Goal: Task Accomplishment & Management: Use online tool/utility

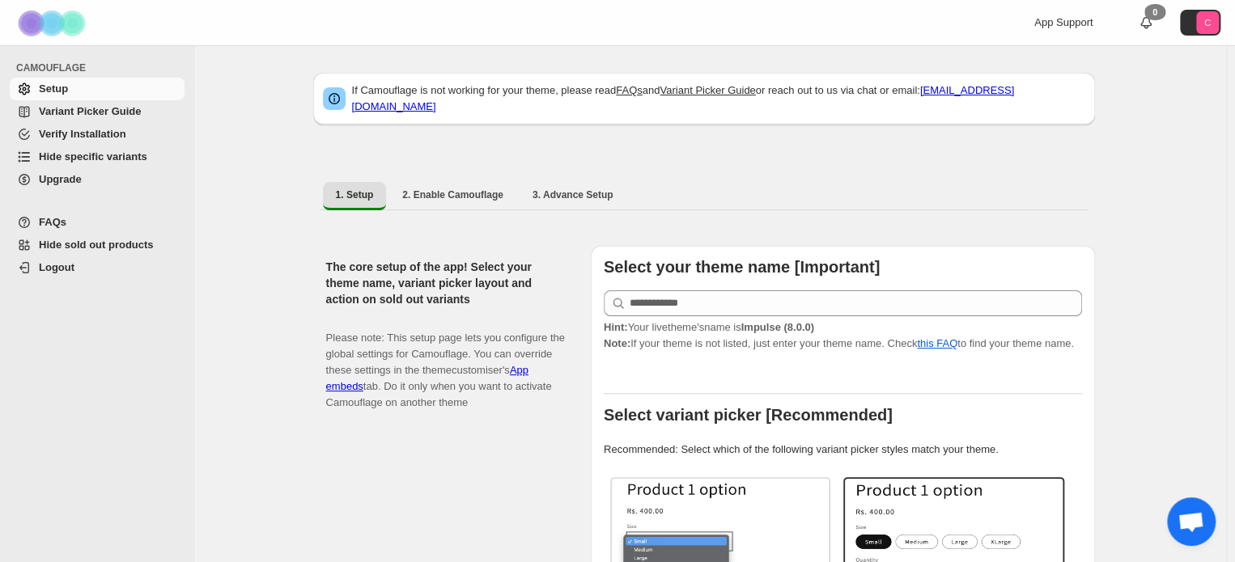
click at [456, 175] on div "1. Setup 2. Enable Camouflage 3. Advance Setup More views 1. Setup 2. Enable Ca…" at bounding box center [704, 196] width 782 height 42
click at [451, 189] on span "2. Enable Camouflage" at bounding box center [452, 195] width 101 height 13
select select "**********"
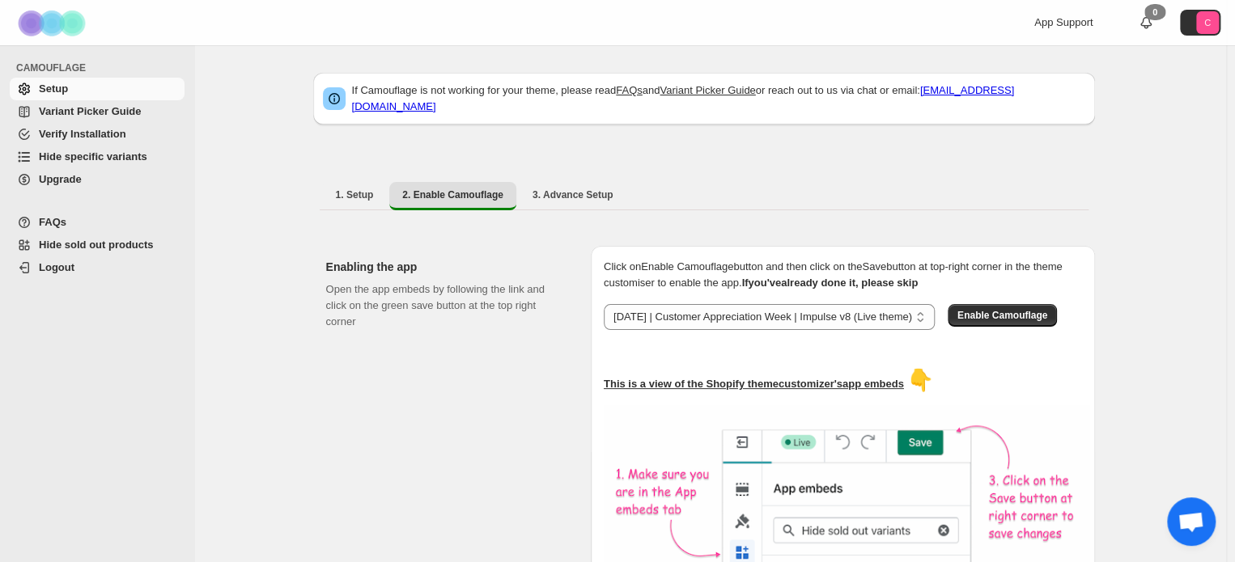
click at [69, 109] on span "Variant Picker Guide" at bounding box center [90, 111] width 102 height 12
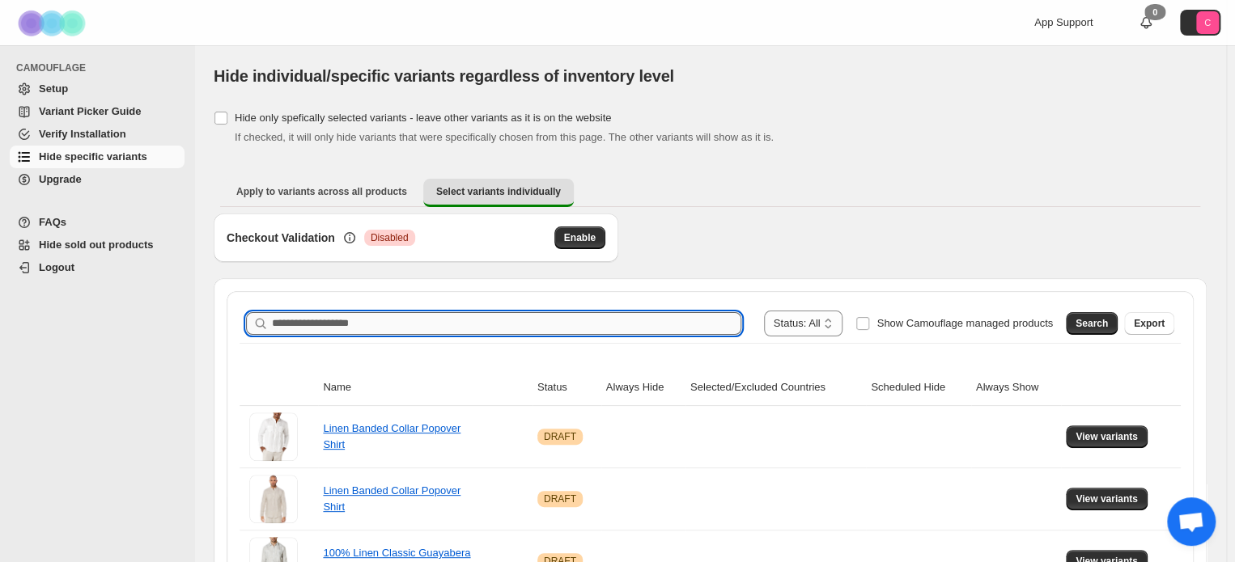
click at [361, 313] on input "Search product name" at bounding box center [506, 323] width 469 height 23
paste input "**********"
type input "**********"
click at [1096, 323] on span "Search" at bounding box center [1091, 323] width 32 height 13
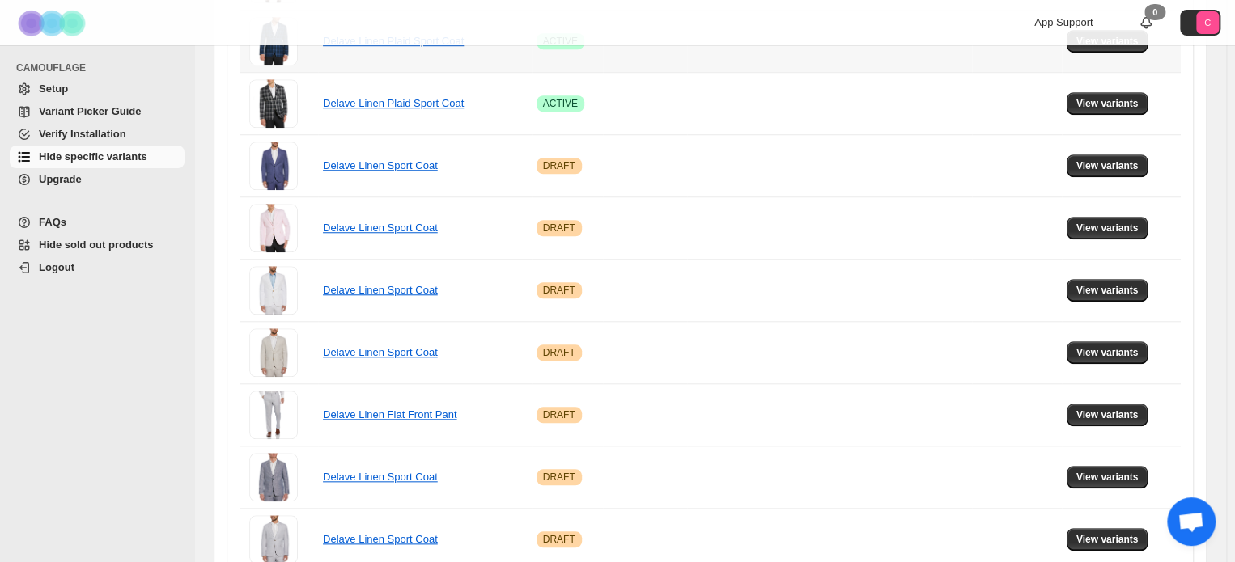
scroll to position [269, 0]
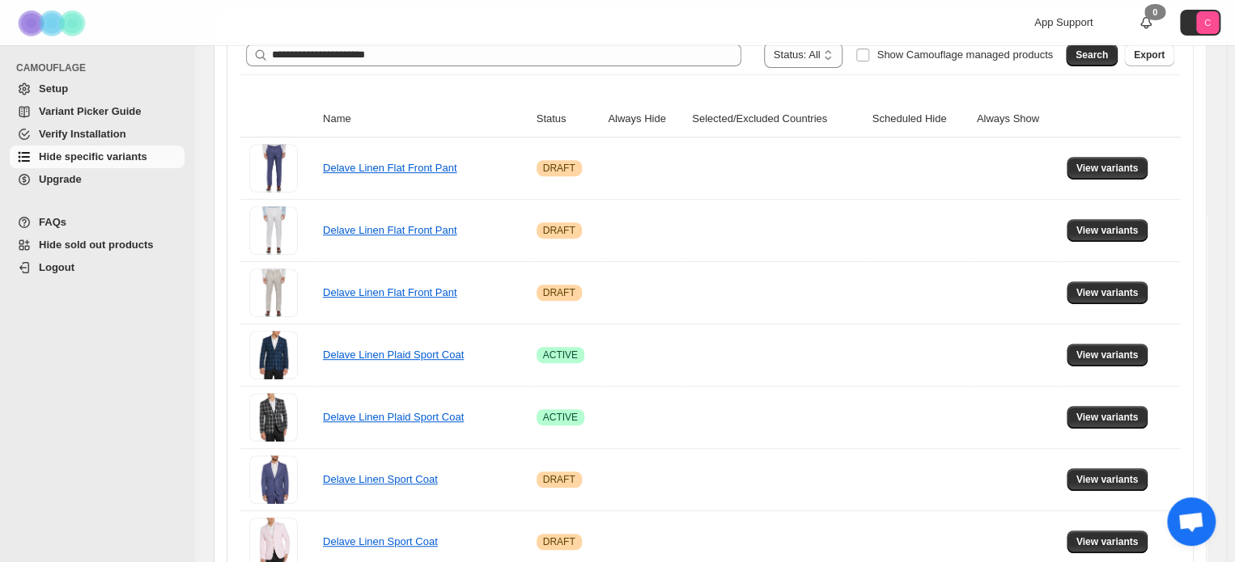
click at [566, 120] on th "Status" at bounding box center [568, 119] width 72 height 36
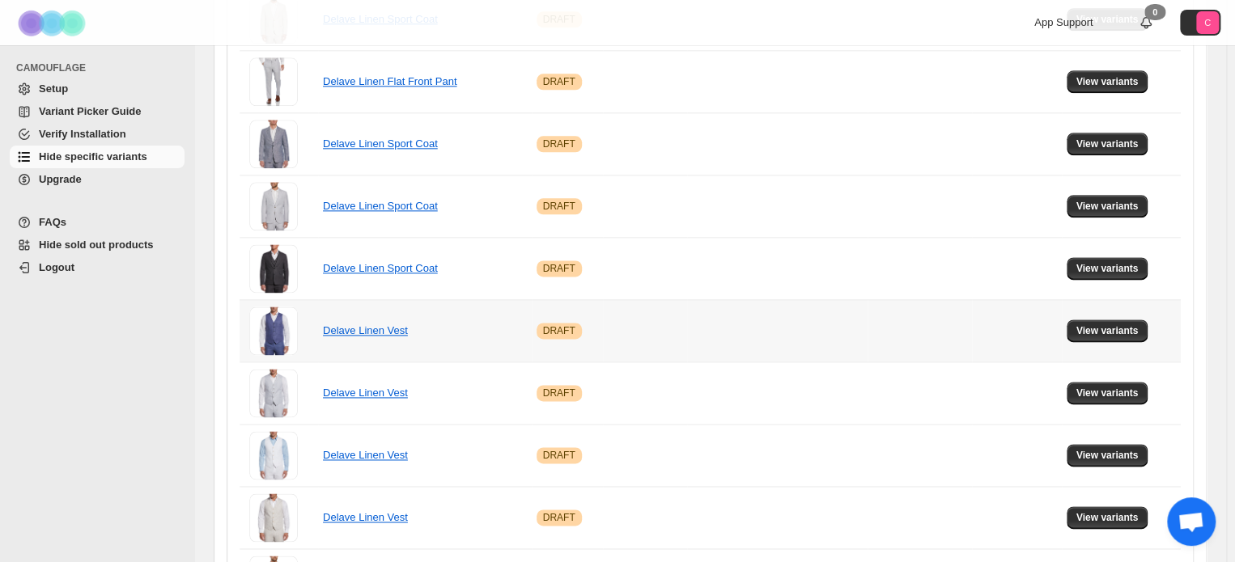
scroll to position [1159, 0]
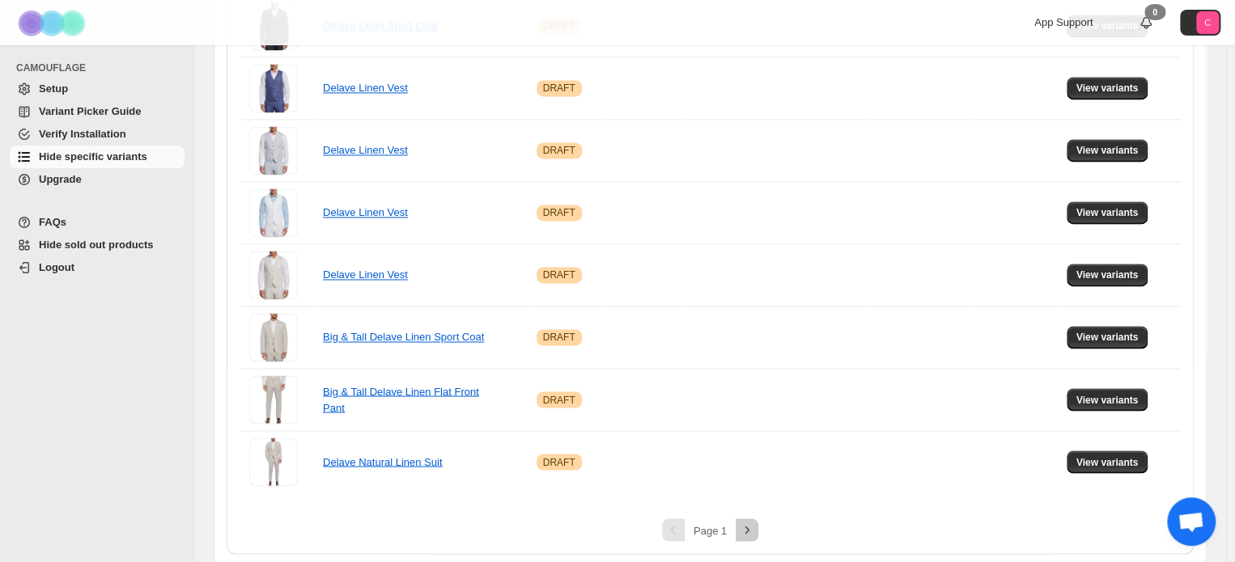
click at [757, 521] on button "Next" at bounding box center [746, 530] width 23 height 23
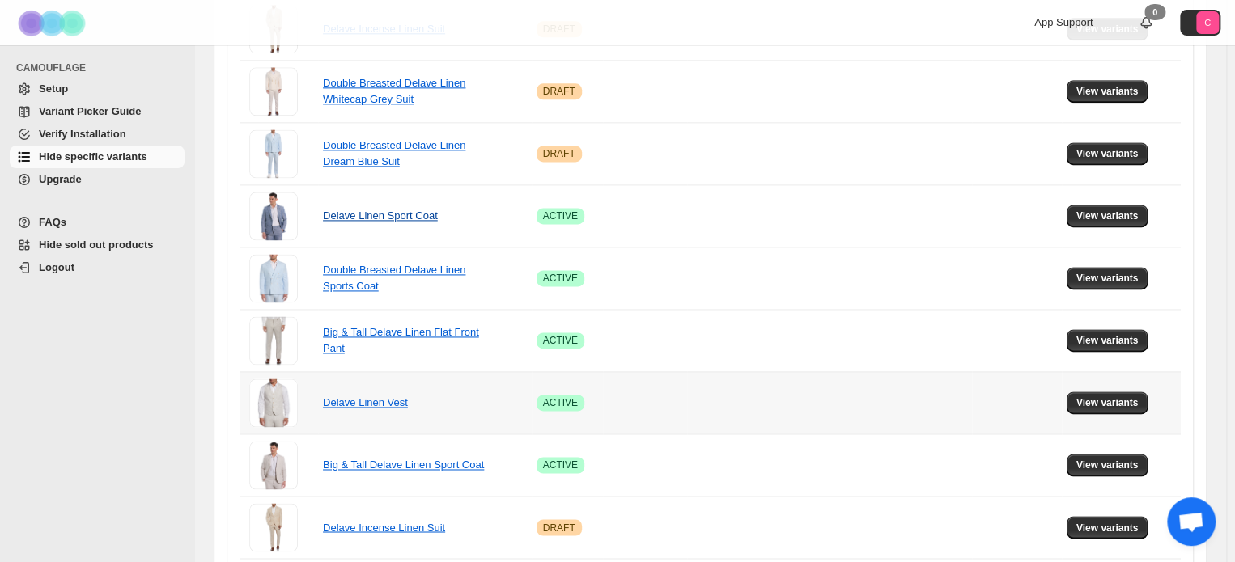
scroll to position [997, 0]
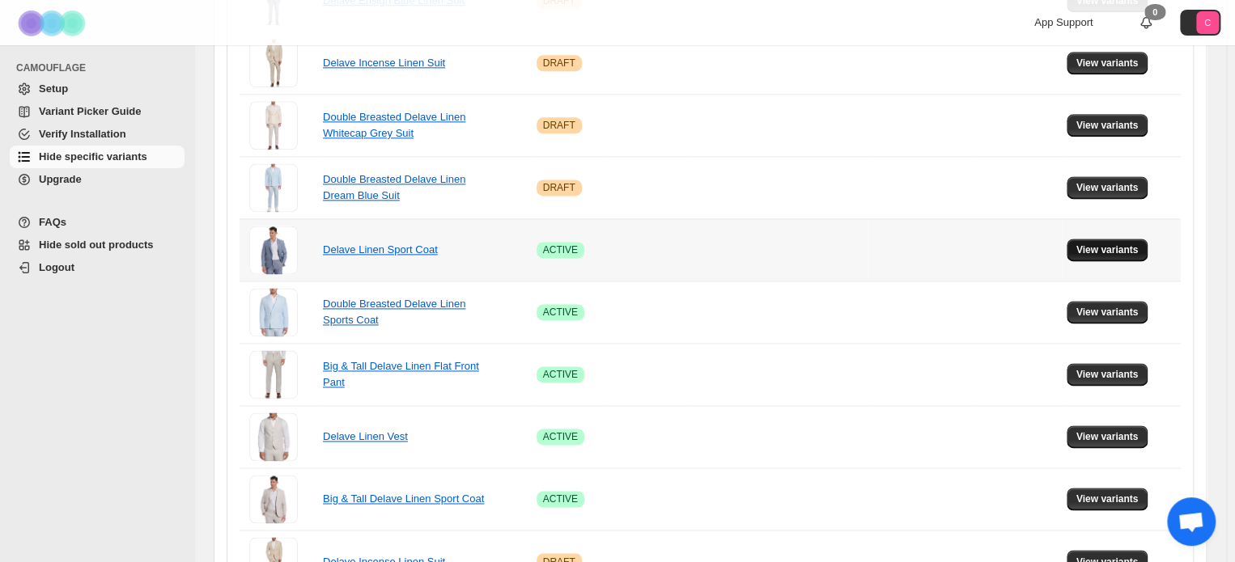
click at [1109, 239] on button "View variants" at bounding box center [1107, 250] width 82 height 23
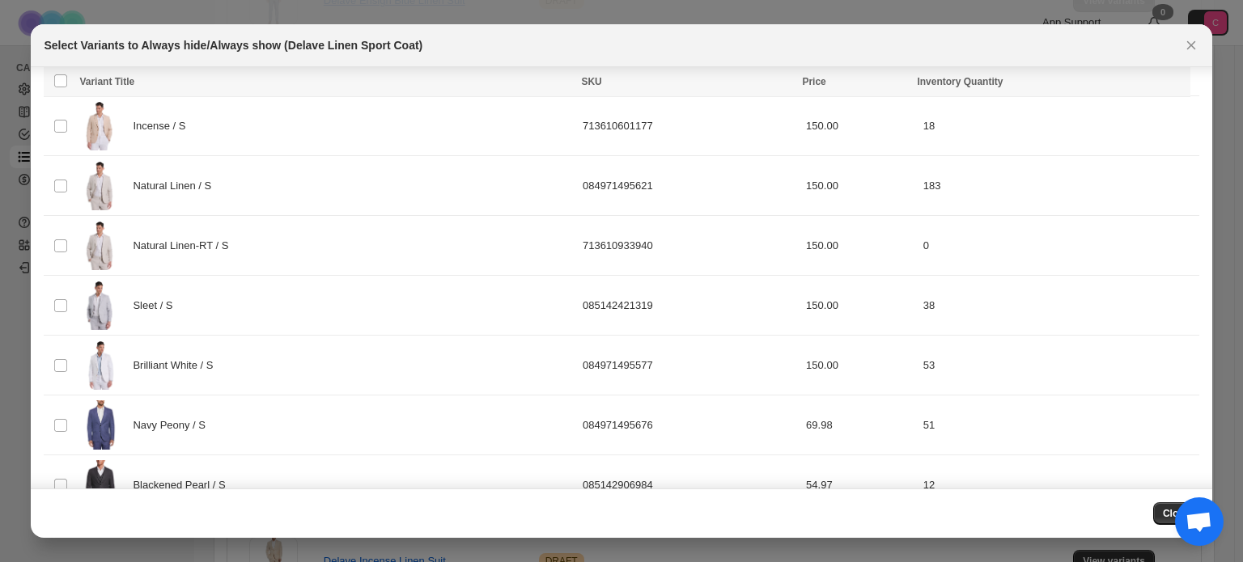
scroll to position [0, 0]
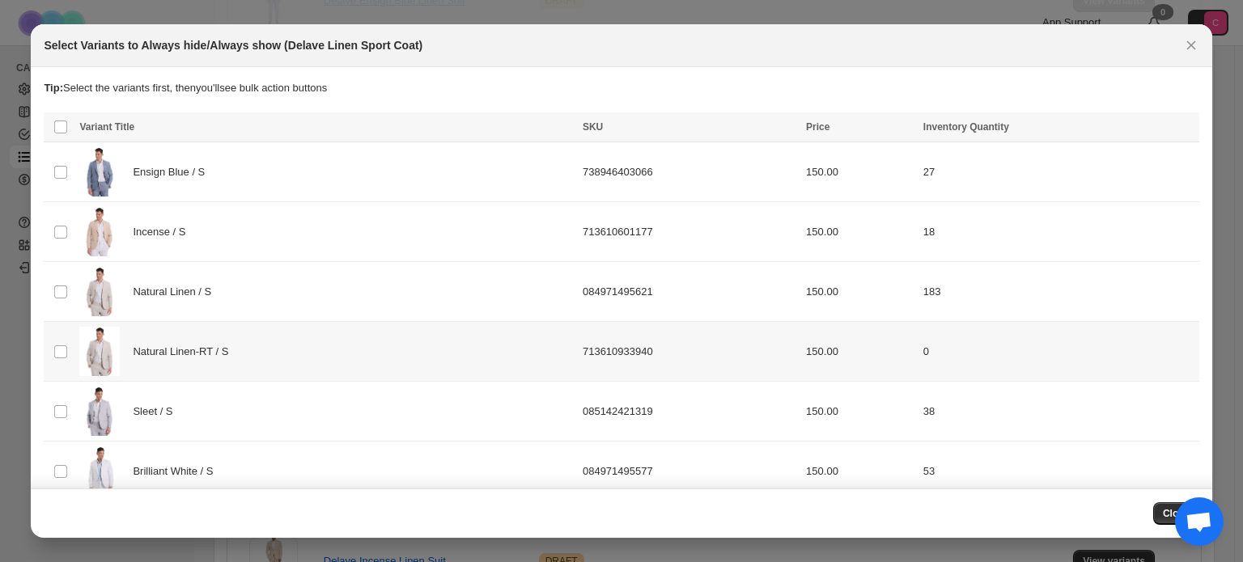
click at [337, 343] on div "Natural Linen-RT / S" at bounding box center [326, 351] width 494 height 49
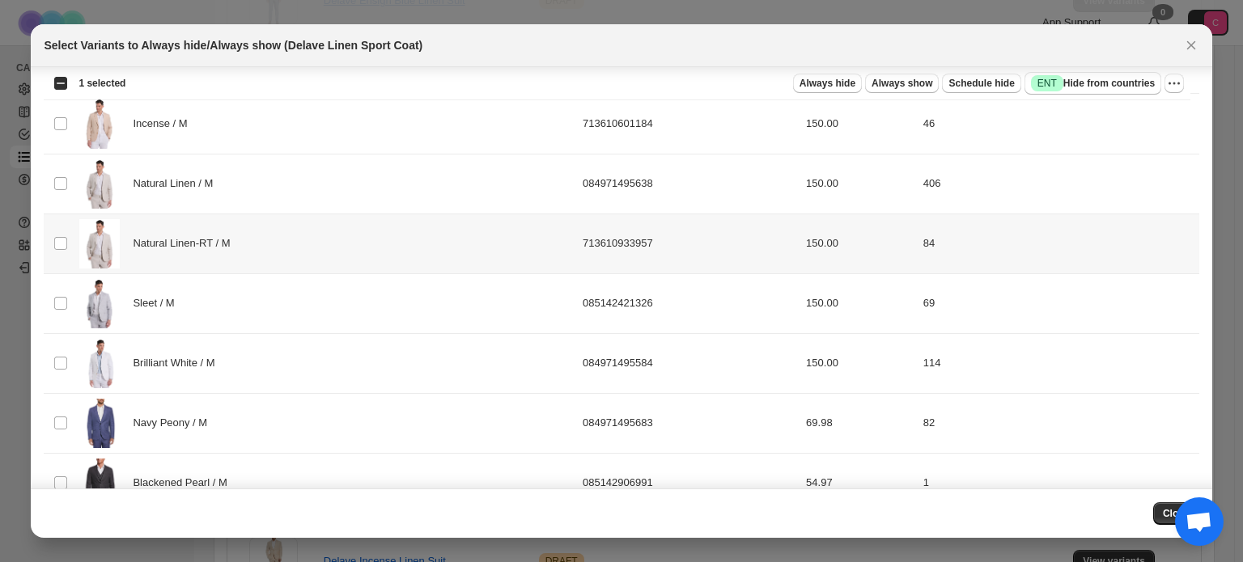
click at [285, 252] on div "Natural Linen-RT / M" at bounding box center [326, 243] width 494 height 49
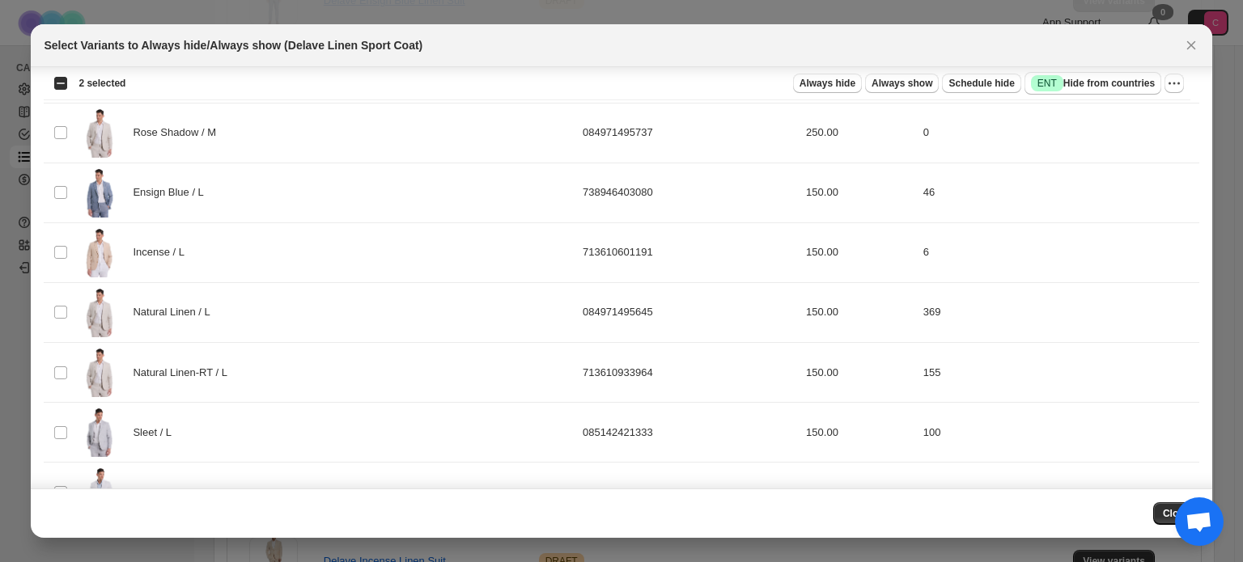
scroll to position [1133, 0]
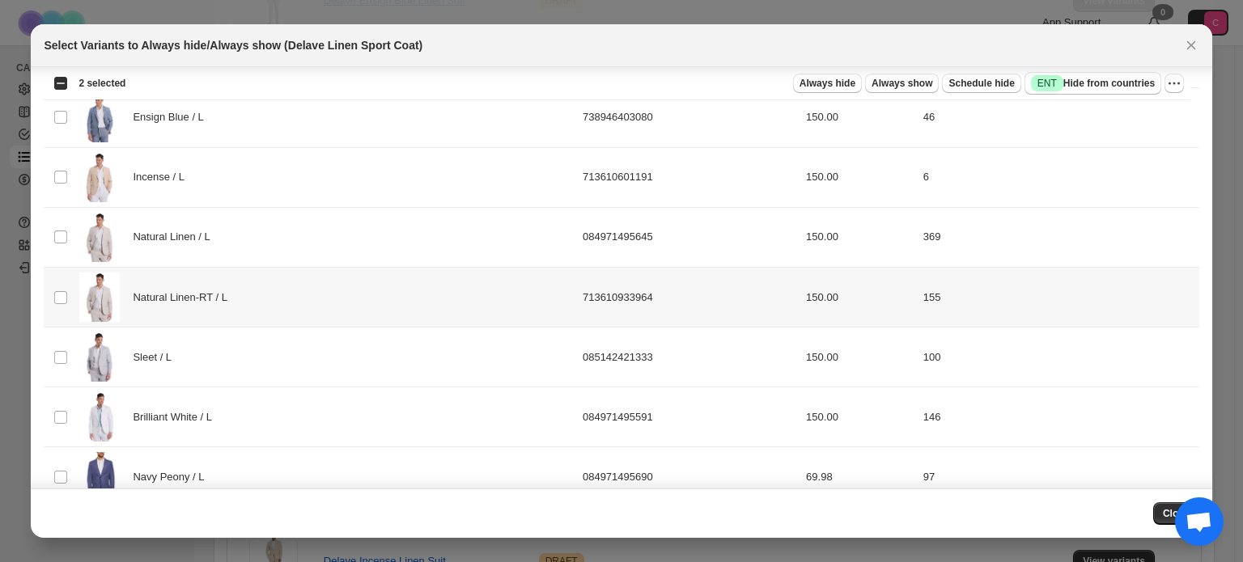
click at [282, 311] on div "Natural Linen-RT / L" at bounding box center [326, 297] width 494 height 49
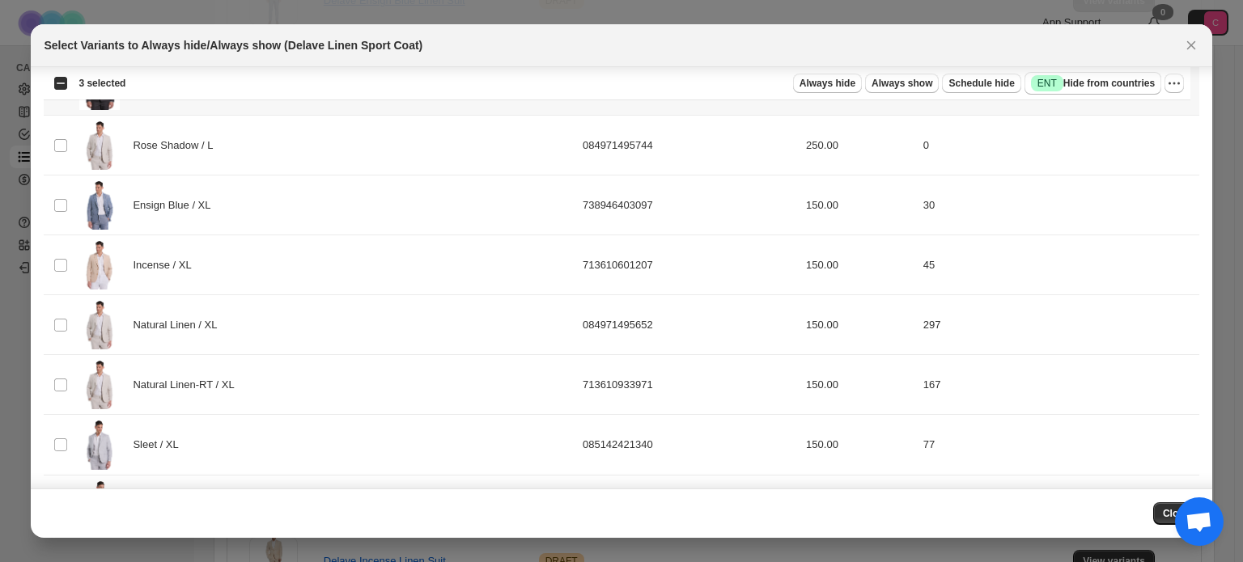
scroll to position [1618, 0]
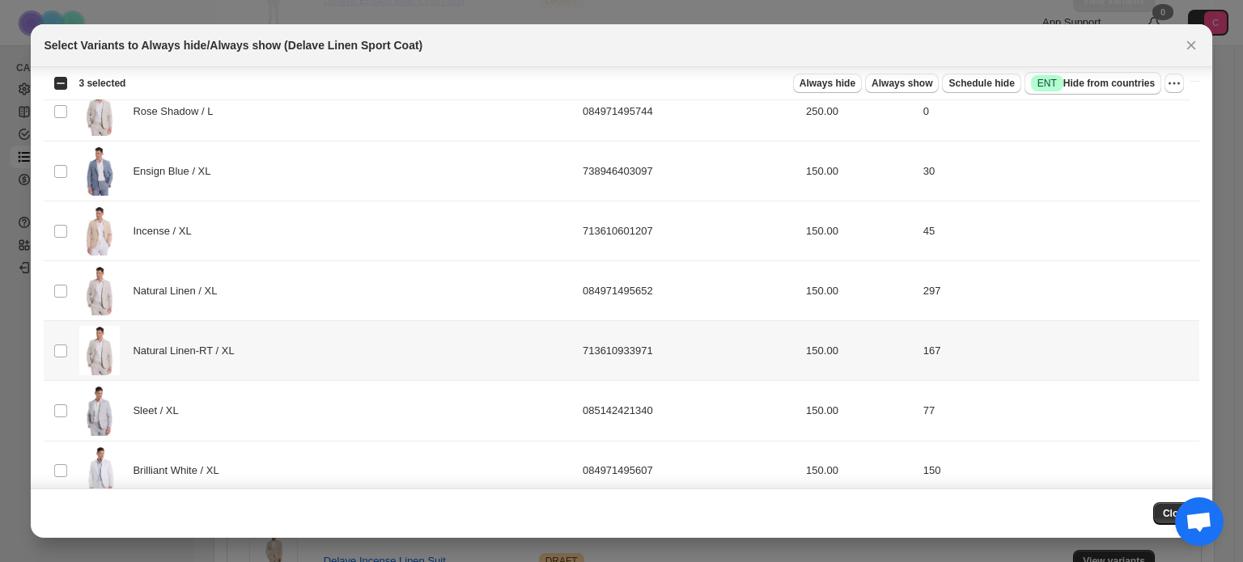
click at [283, 336] on div "Natural Linen-RT / XL" at bounding box center [326, 350] width 494 height 49
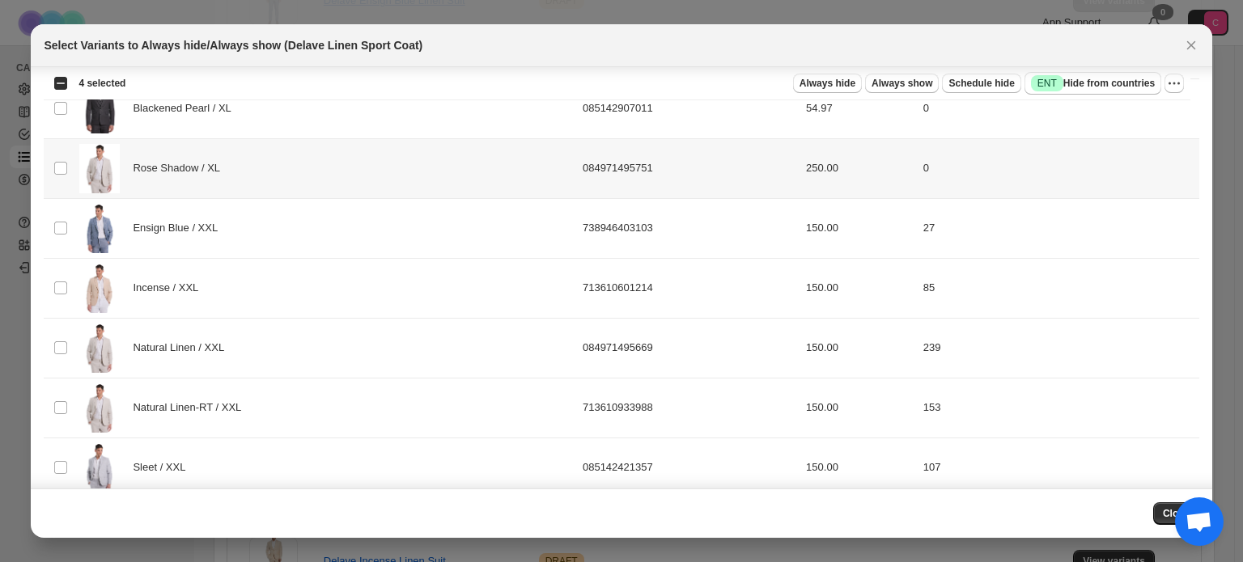
scroll to position [2104, 0]
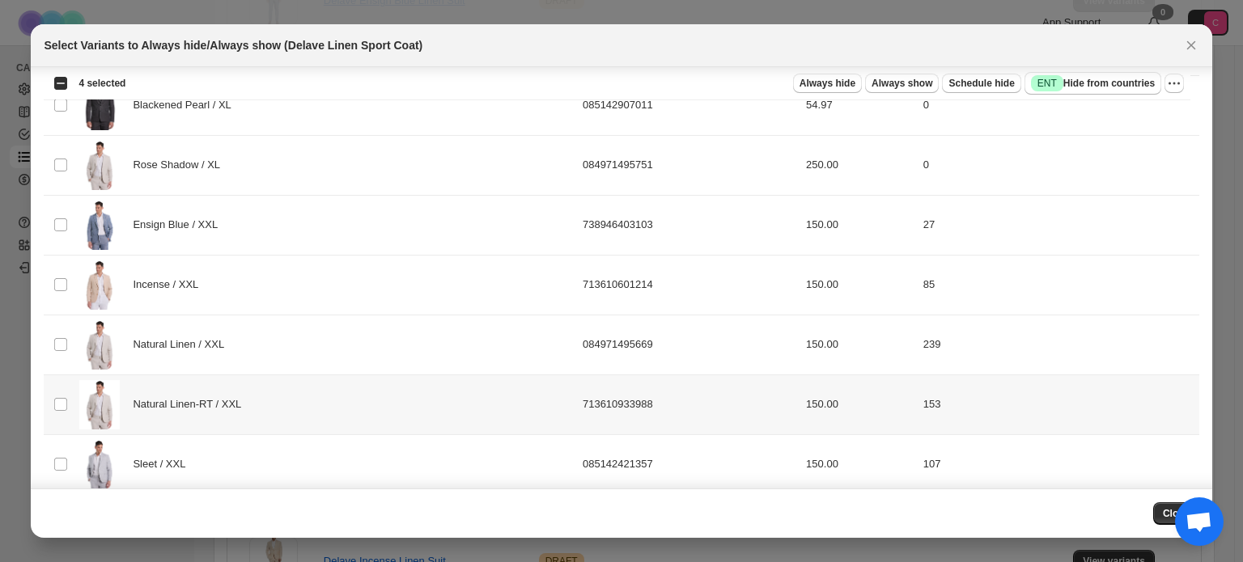
click at [271, 400] on div "Natural Linen-RT / XXL" at bounding box center [326, 404] width 494 height 49
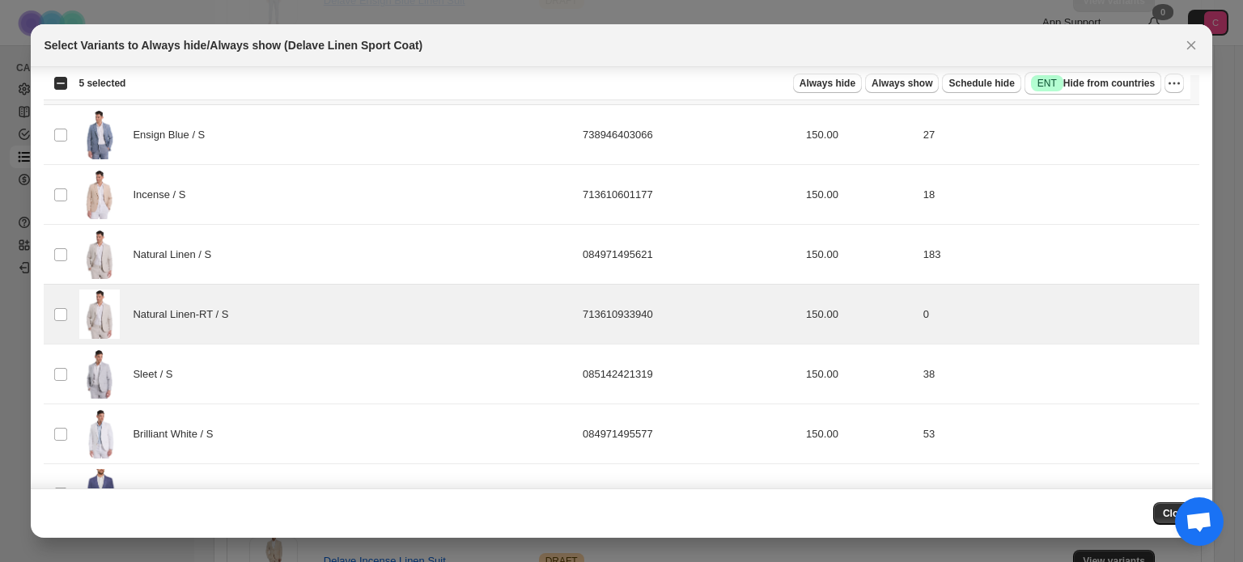
scroll to position [0, 0]
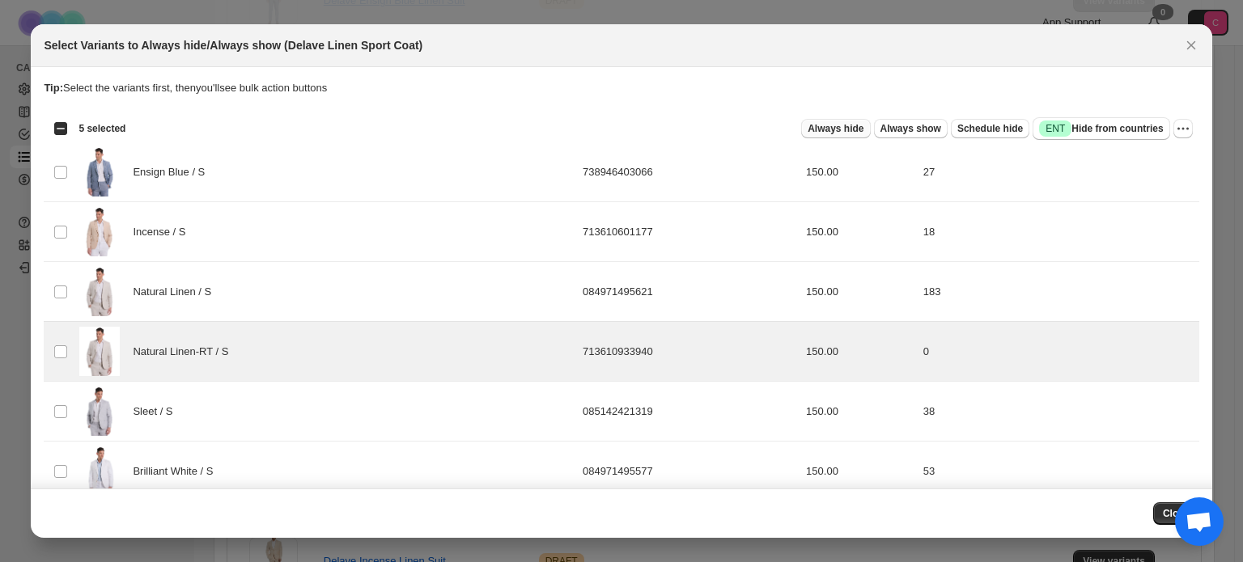
click at [841, 125] on span "Always hide" at bounding box center [835, 128] width 56 height 13
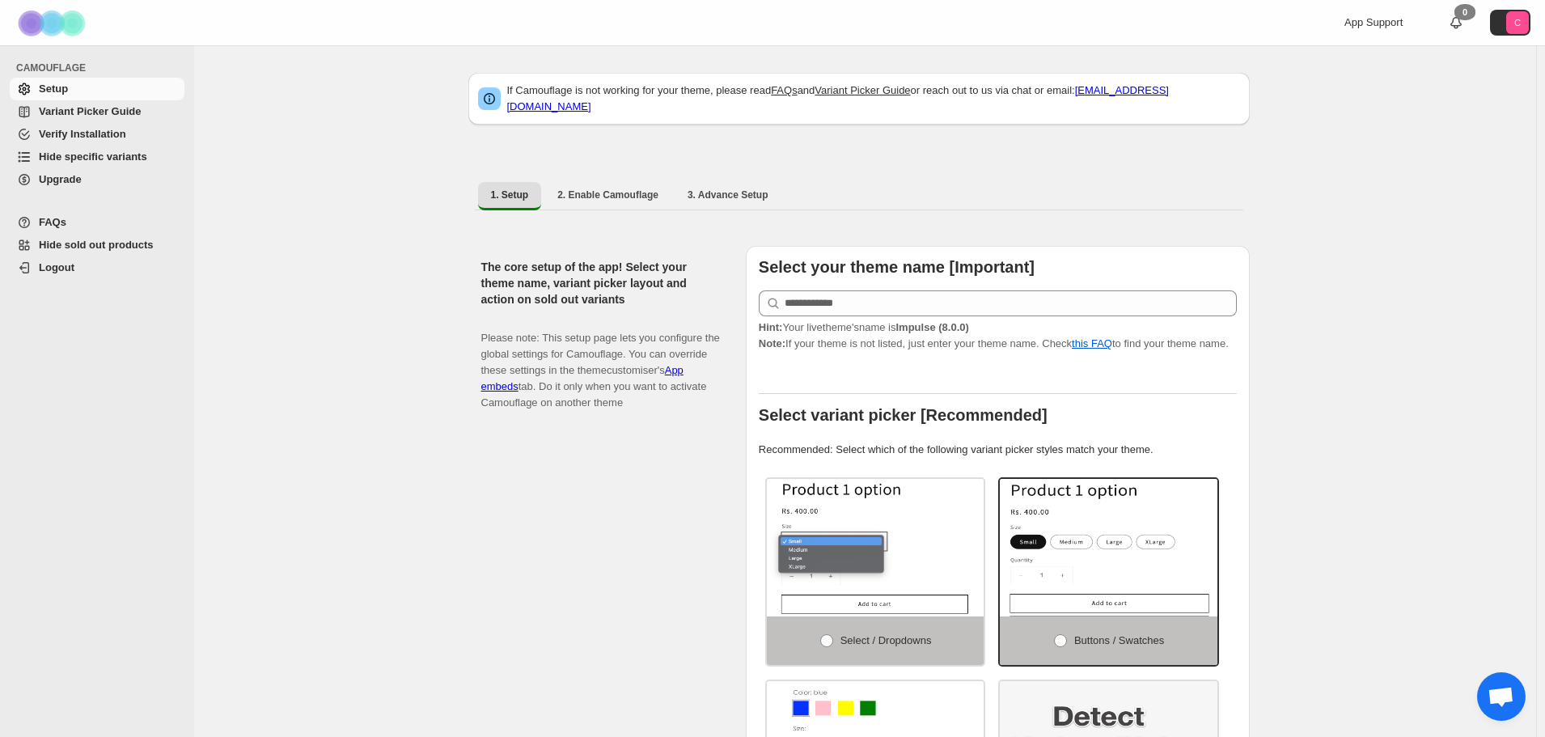
click at [104, 159] on span "Hide specific variants" at bounding box center [93, 156] width 108 height 12
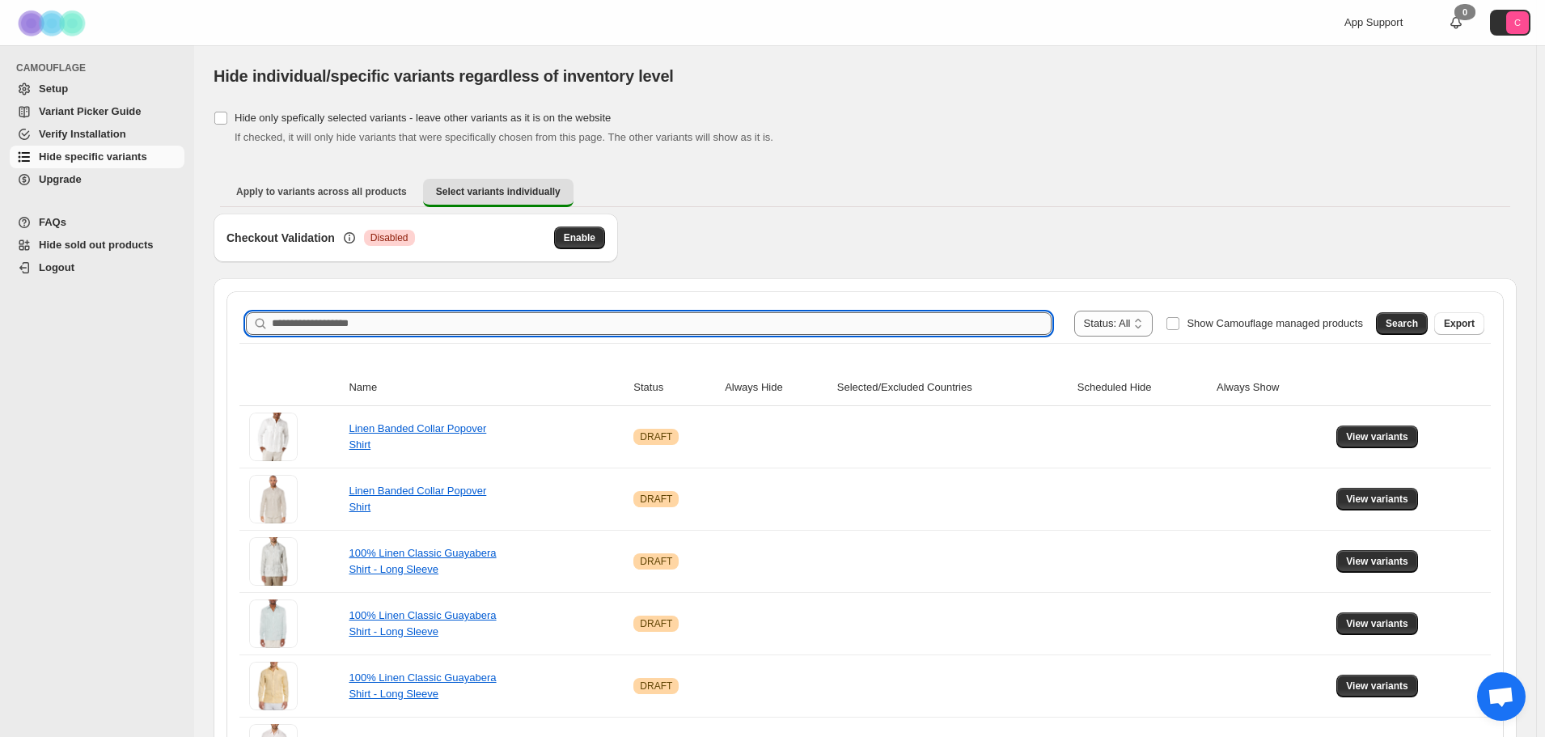
click at [710, 324] on input "Search product name" at bounding box center [662, 323] width 780 height 23
paste input "**********"
type input "**********"
click at [1403, 328] on span "Search" at bounding box center [1402, 323] width 32 height 13
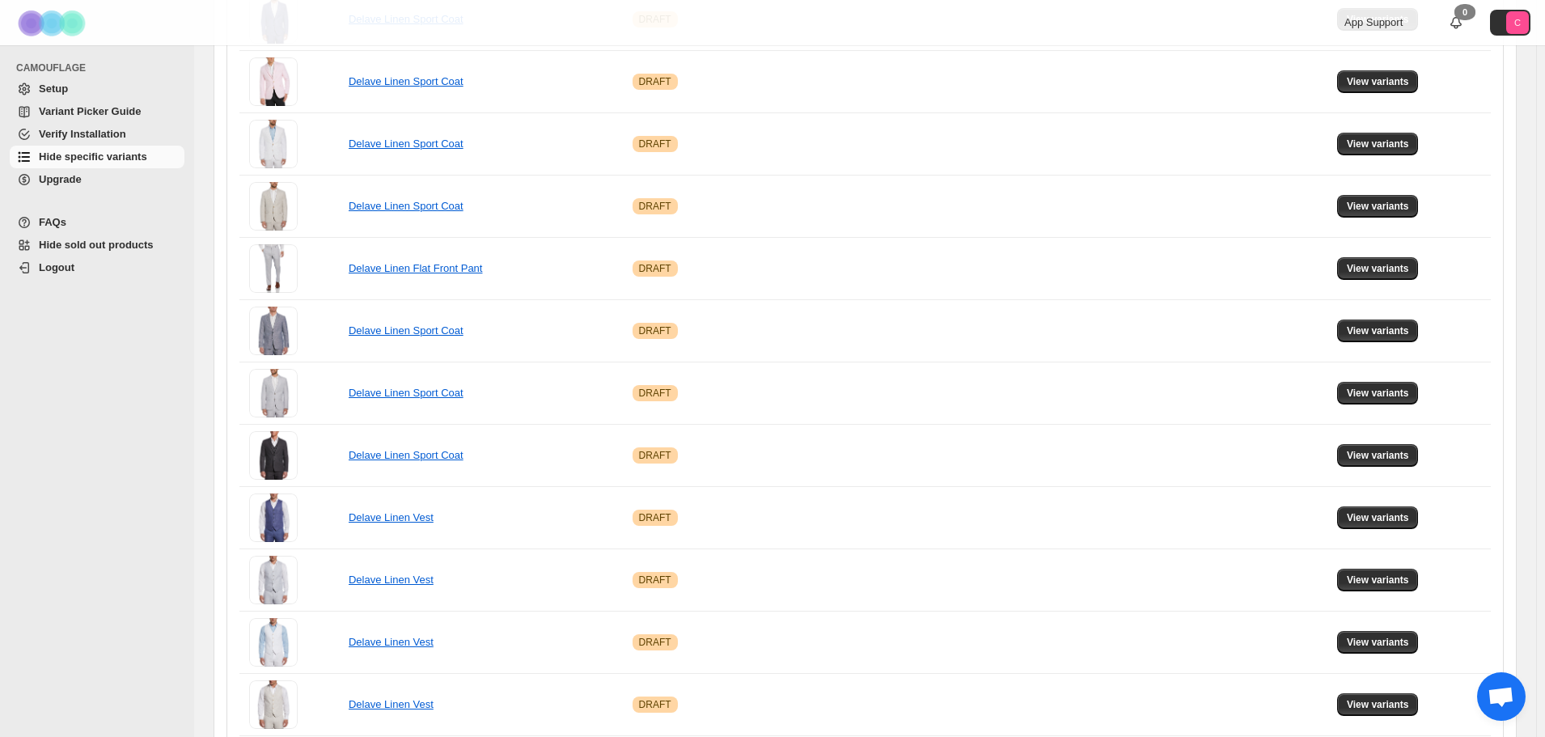
scroll to position [989, 0]
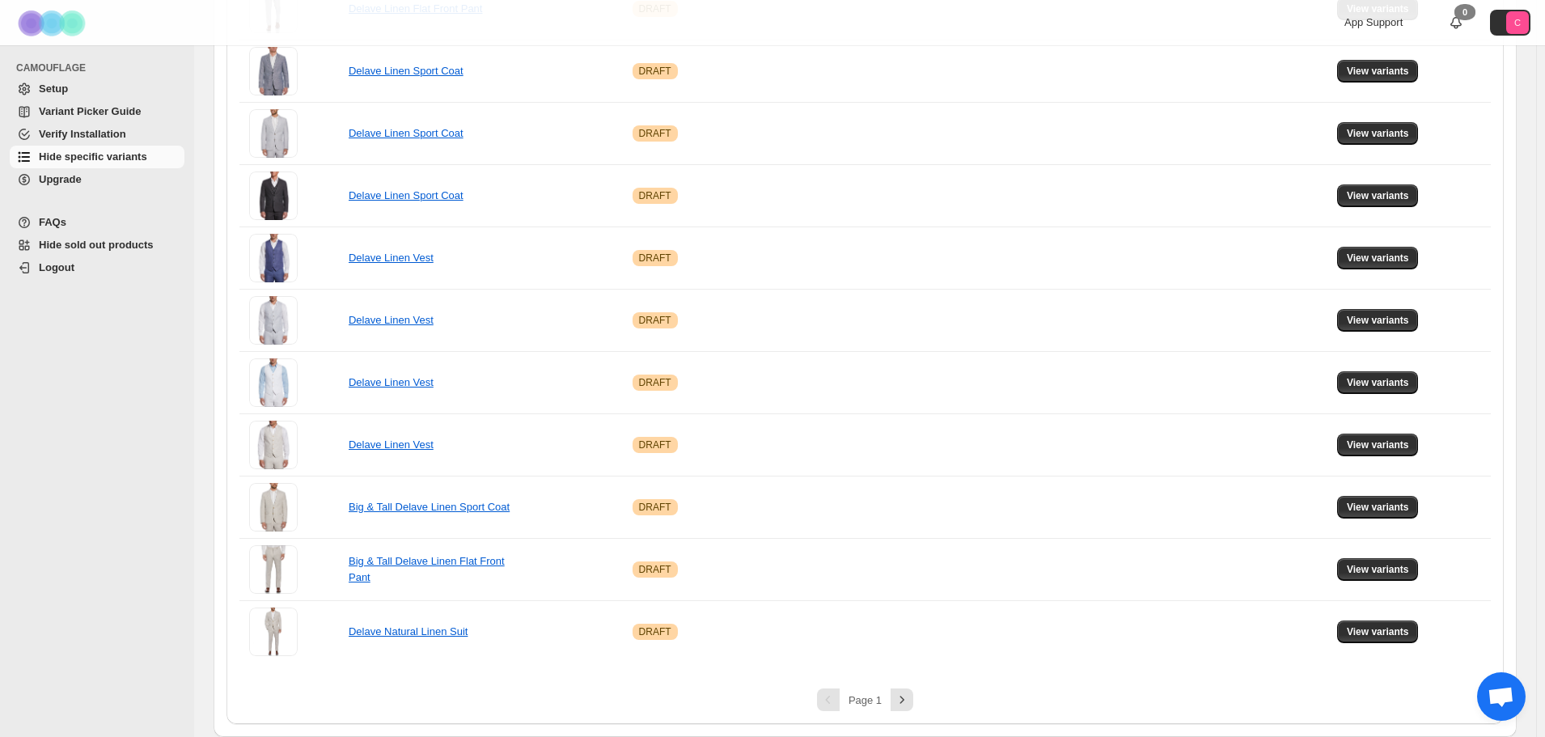
click at [887, 703] on div "Page 1" at bounding box center [865, 700] width 53 height 11
click at [898, 703] on icon "Next" at bounding box center [902, 700] width 16 height 16
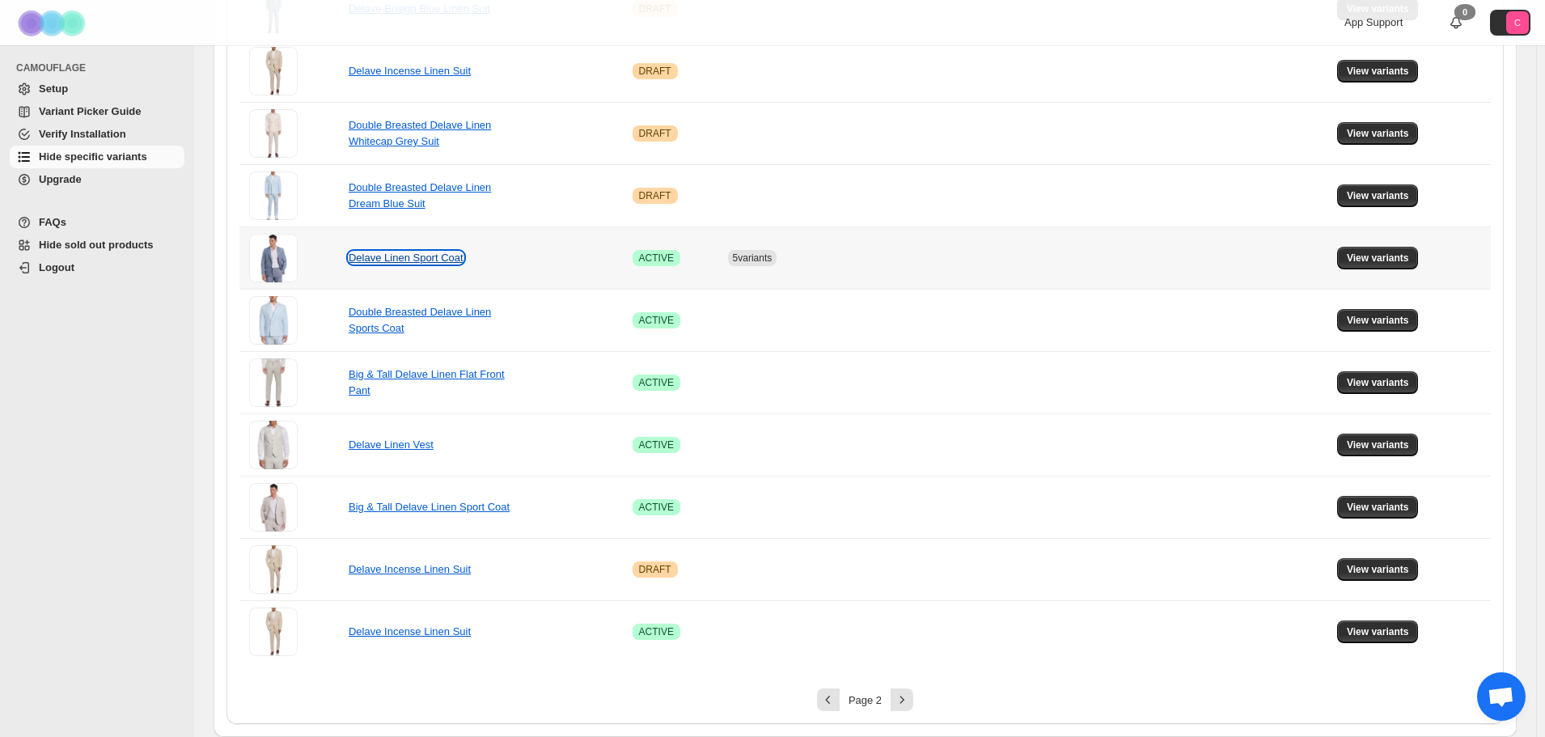
click at [442, 261] on link "Delave Linen Sport Coat" at bounding box center [406, 258] width 115 height 12
click at [1394, 257] on span "View variants" at bounding box center [1378, 258] width 62 height 13
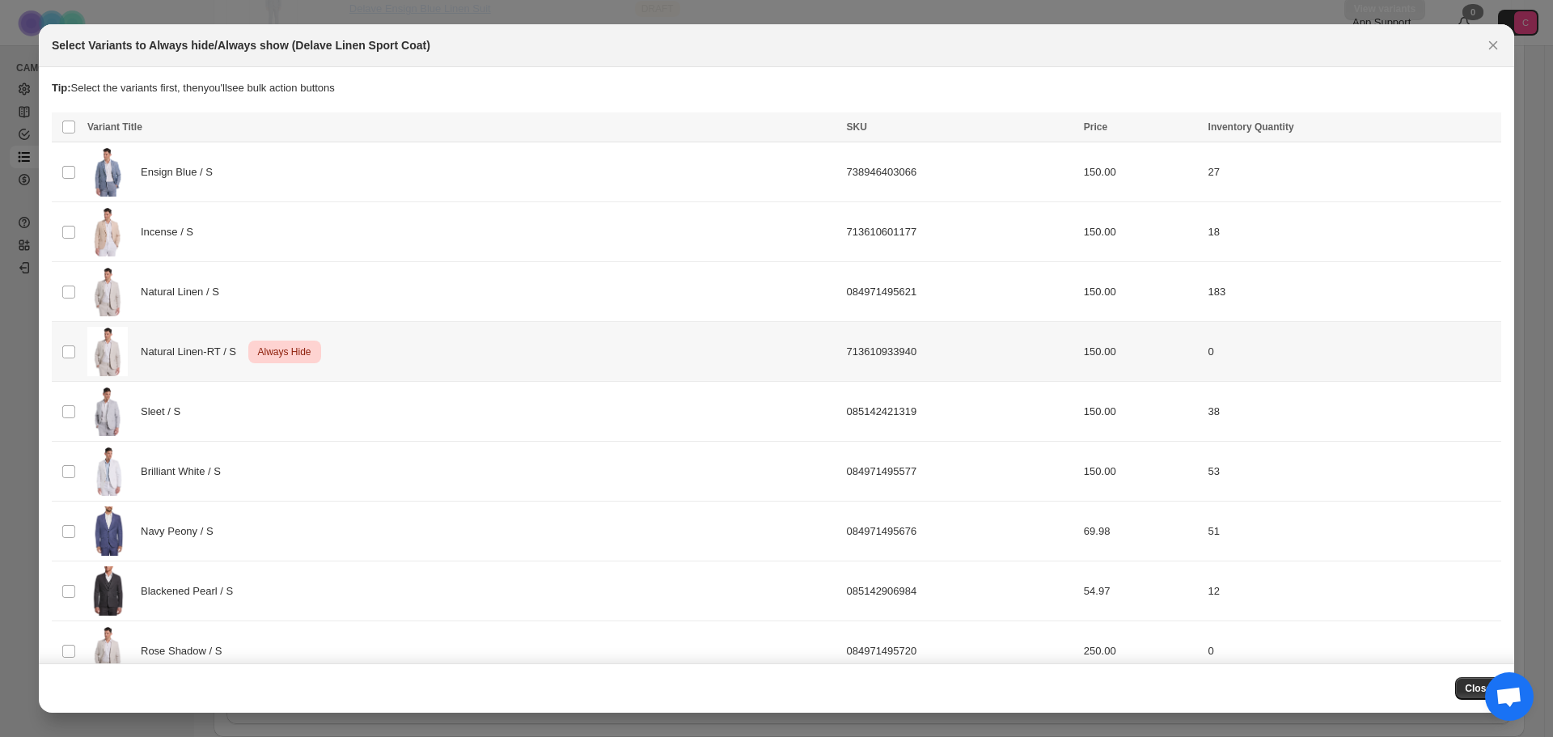
click at [85, 351] on td "Natural Linen-RT / S Critical Always Hide" at bounding box center [462, 352] width 759 height 60
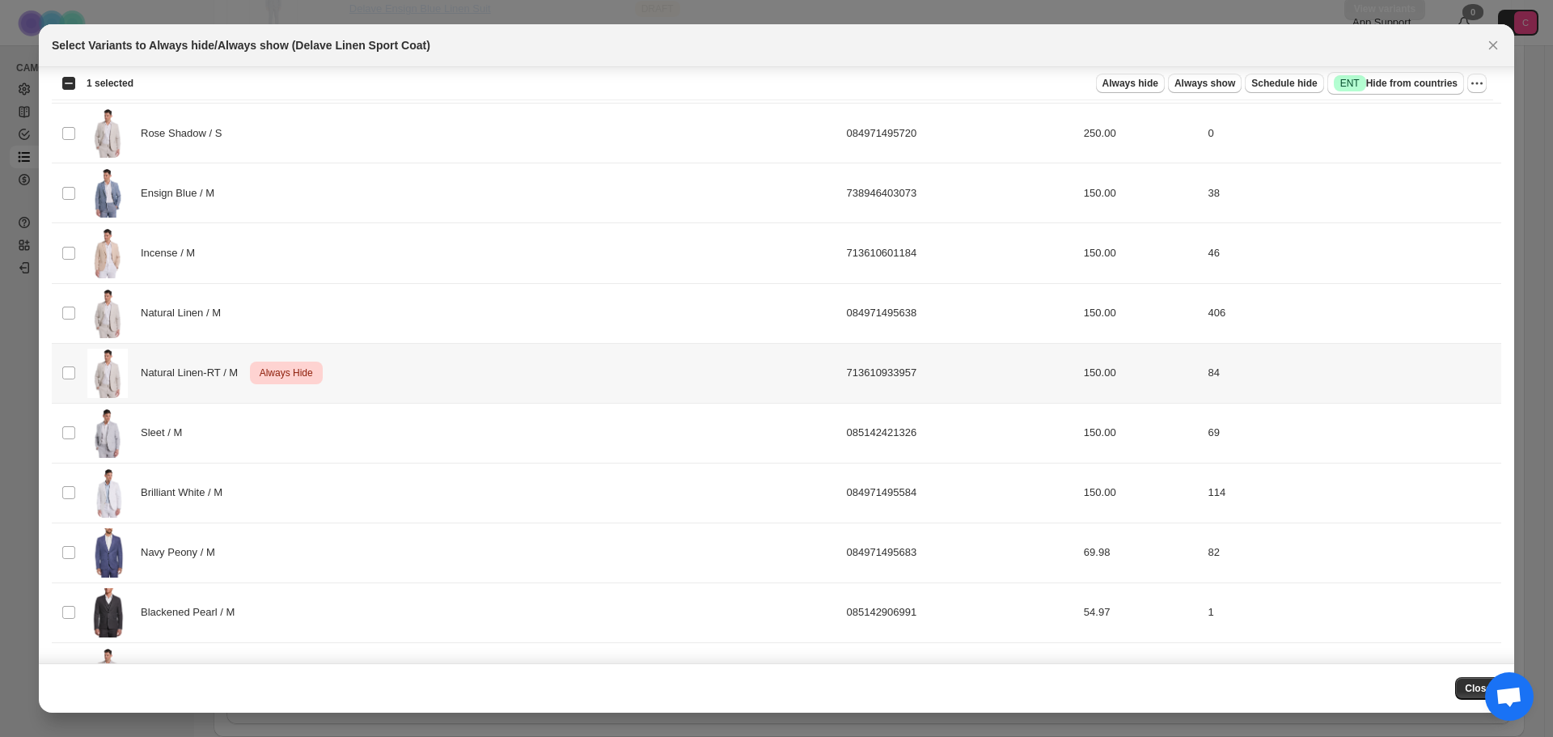
click at [245, 379] on span "Natural Linen-RT / M" at bounding box center [194, 373] width 106 height 16
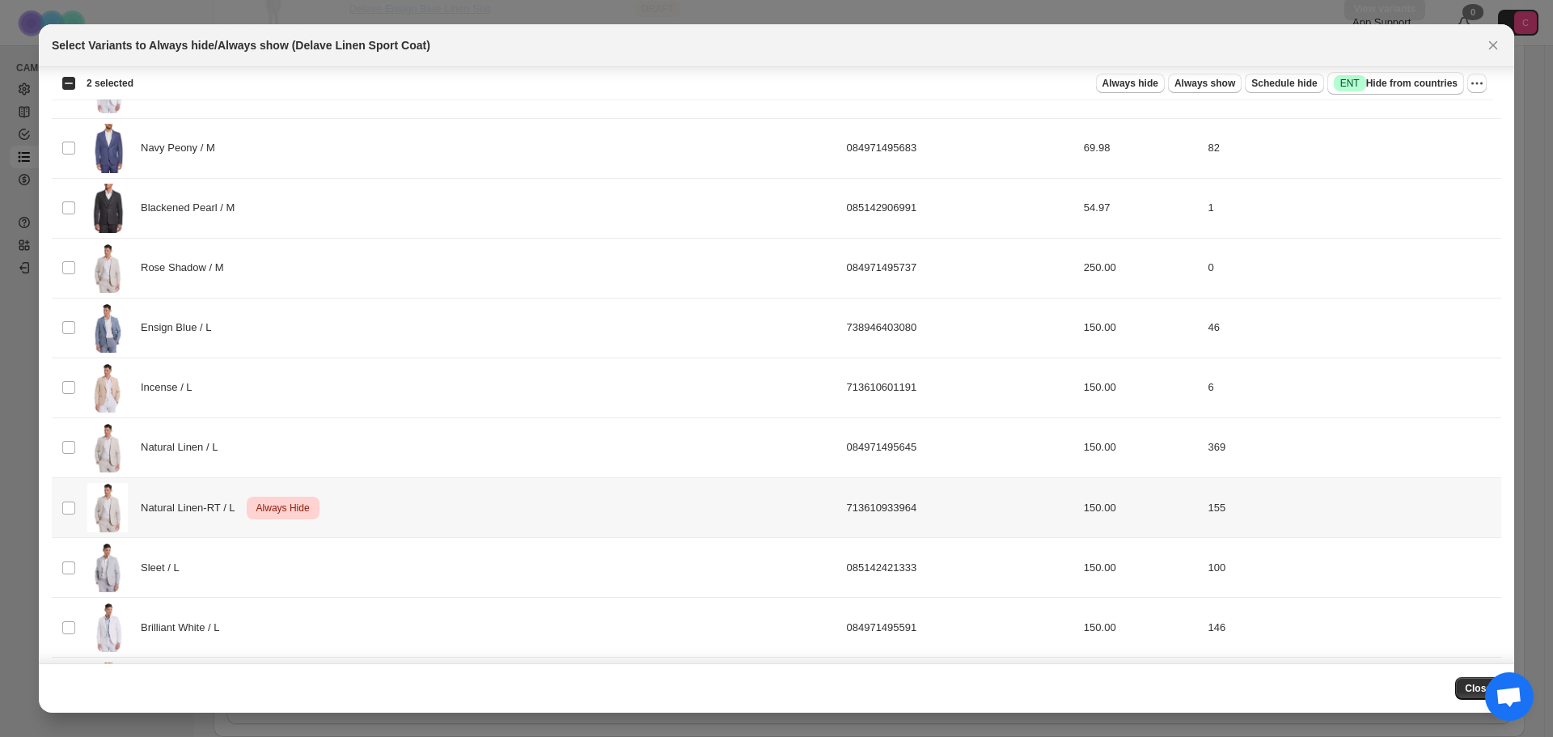
click at [273, 516] on span "Always Hide" at bounding box center [283, 507] width 60 height 19
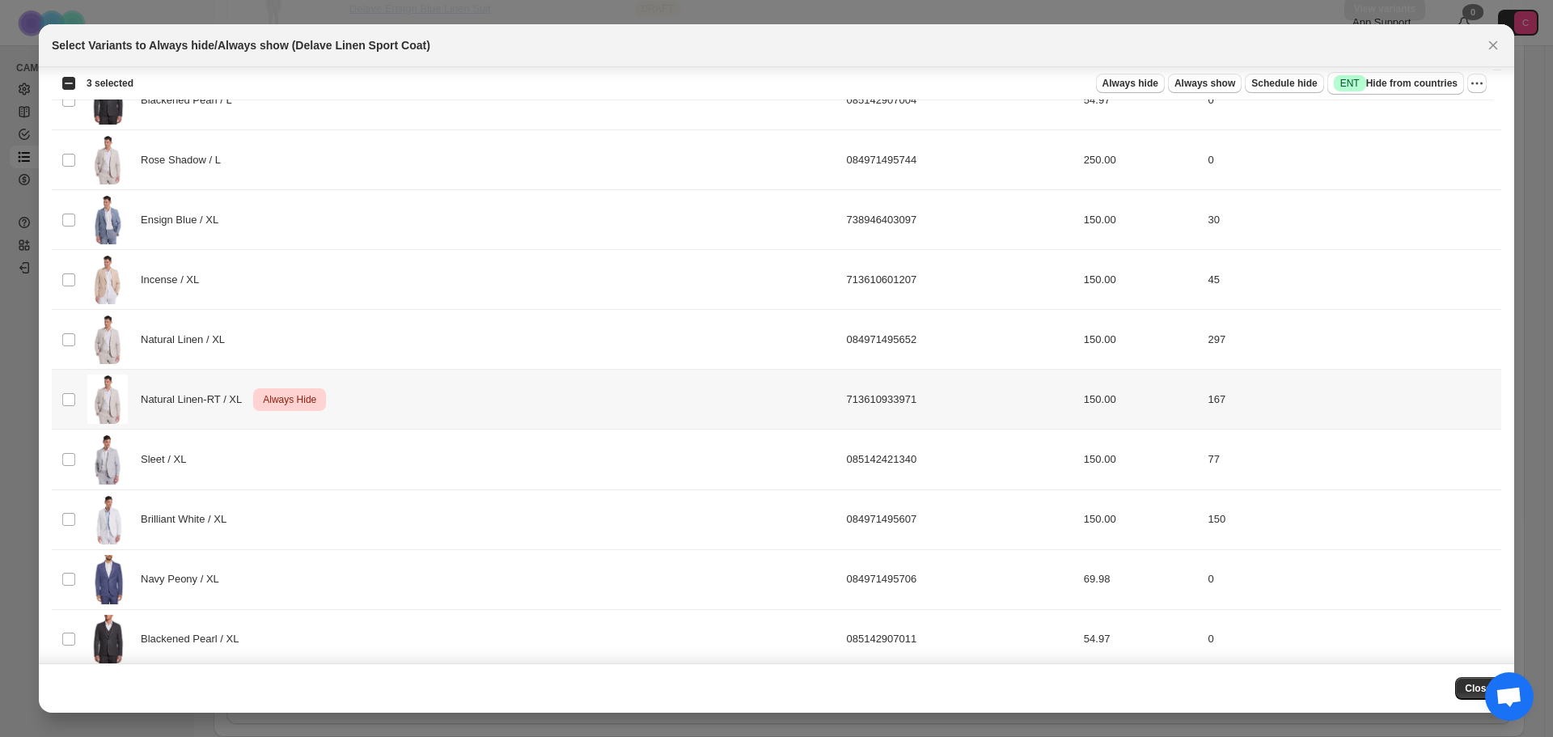
click at [251, 405] on div "Critical Always Hide" at bounding box center [289, 399] width 76 height 23
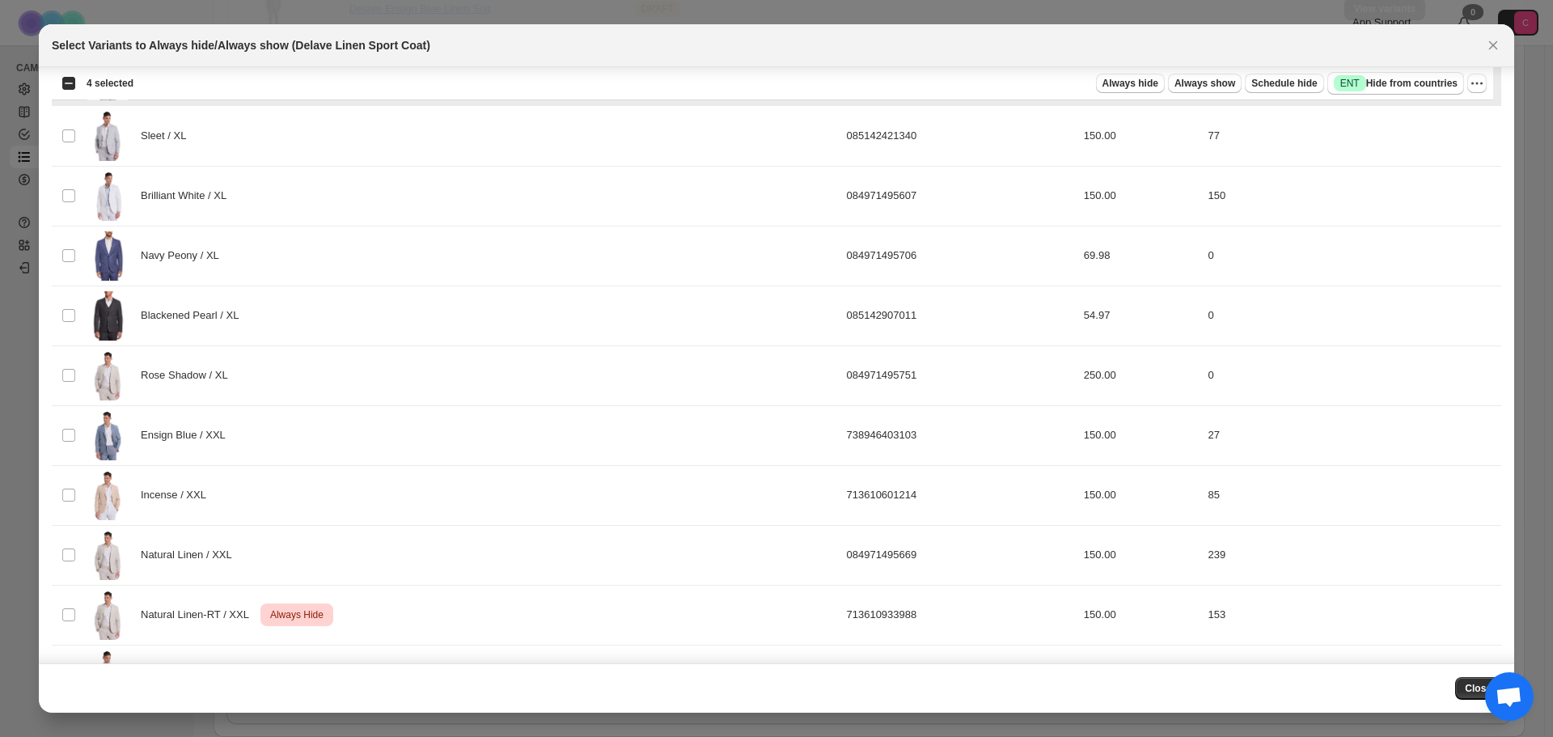
scroll to position [2136, 0]
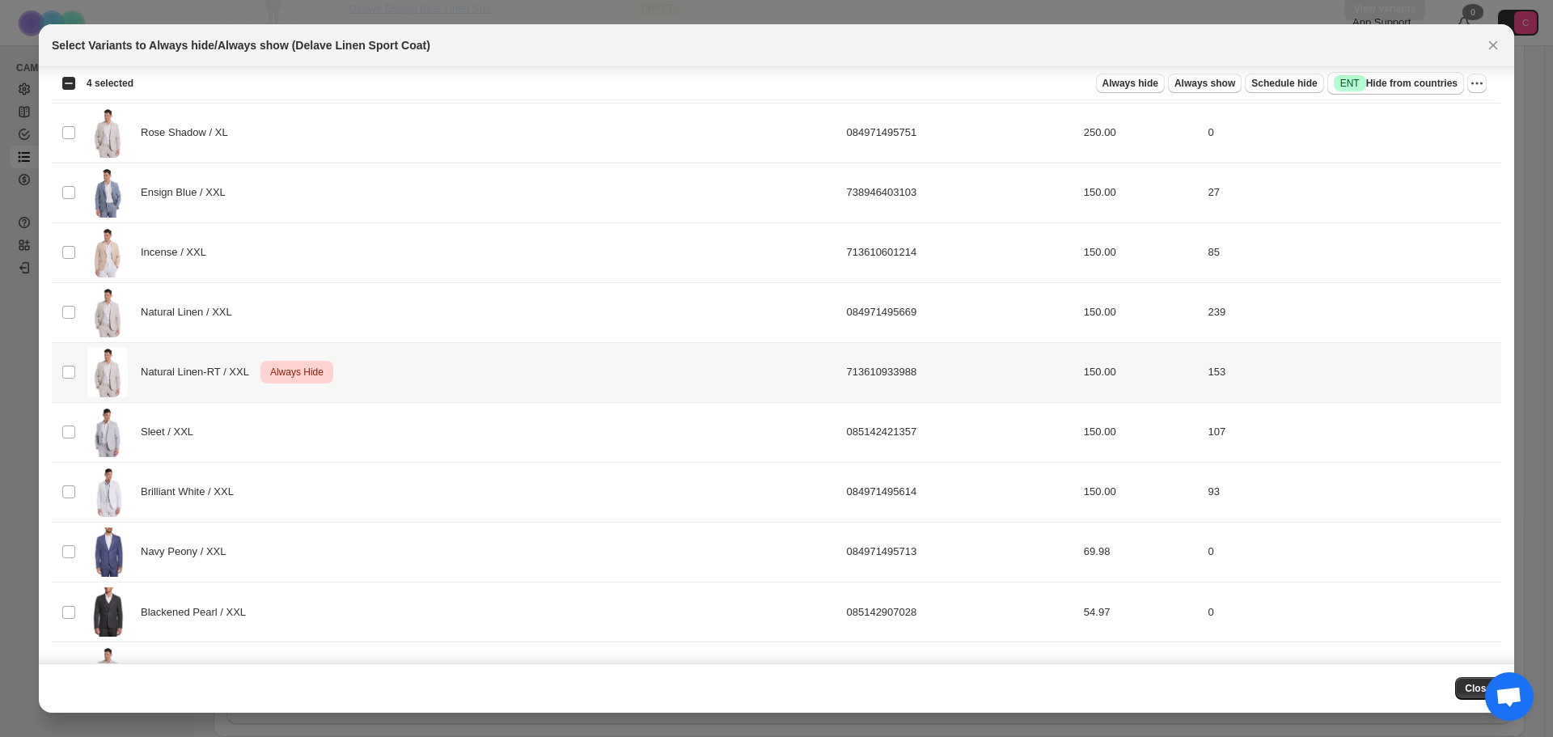
click at [253, 374] on span "Natural Linen-RT / XXL" at bounding box center [199, 372] width 117 height 16
